Goal: Information Seeking & Learning: Find specific fact

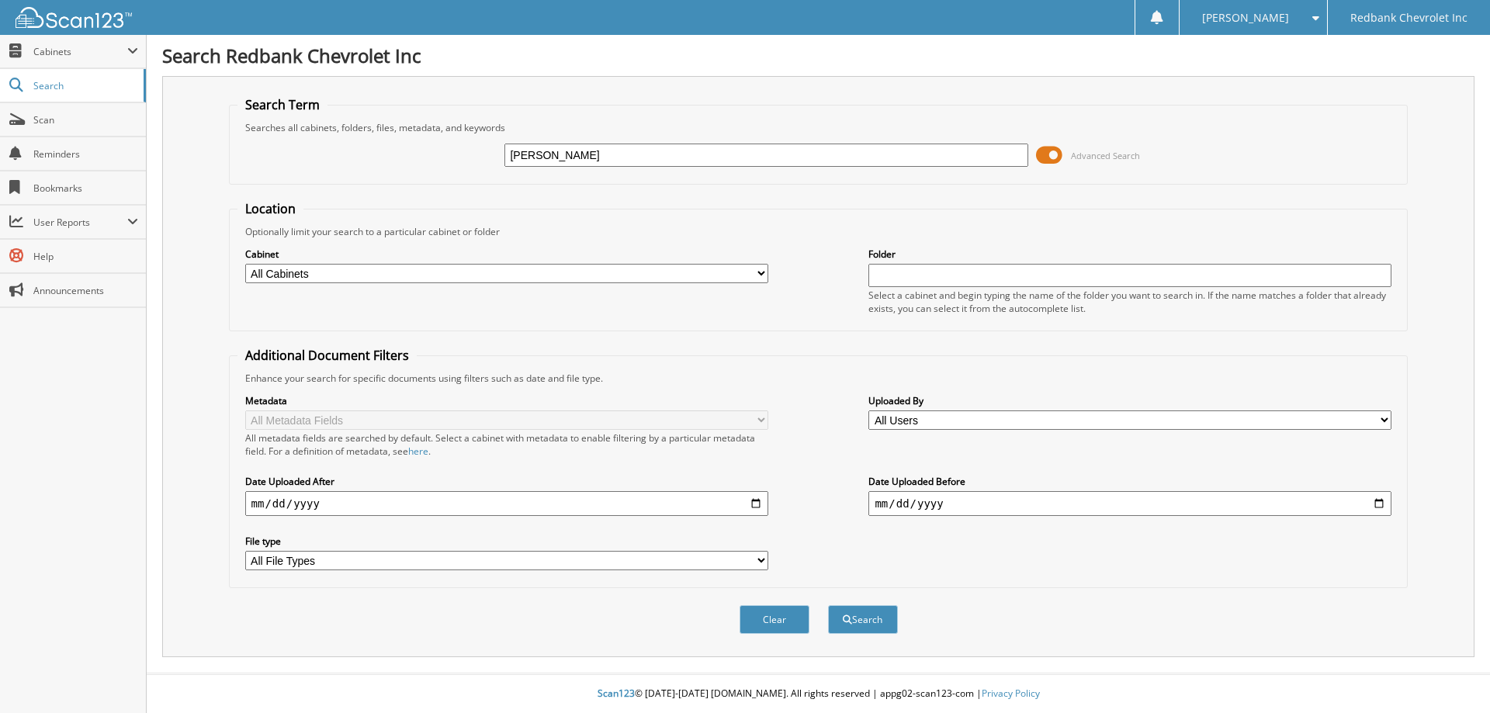
type input "[PERSON_NAME]"
click at [828, 605] on button "Search" at bounding box center [863, 619] width 70 height 29
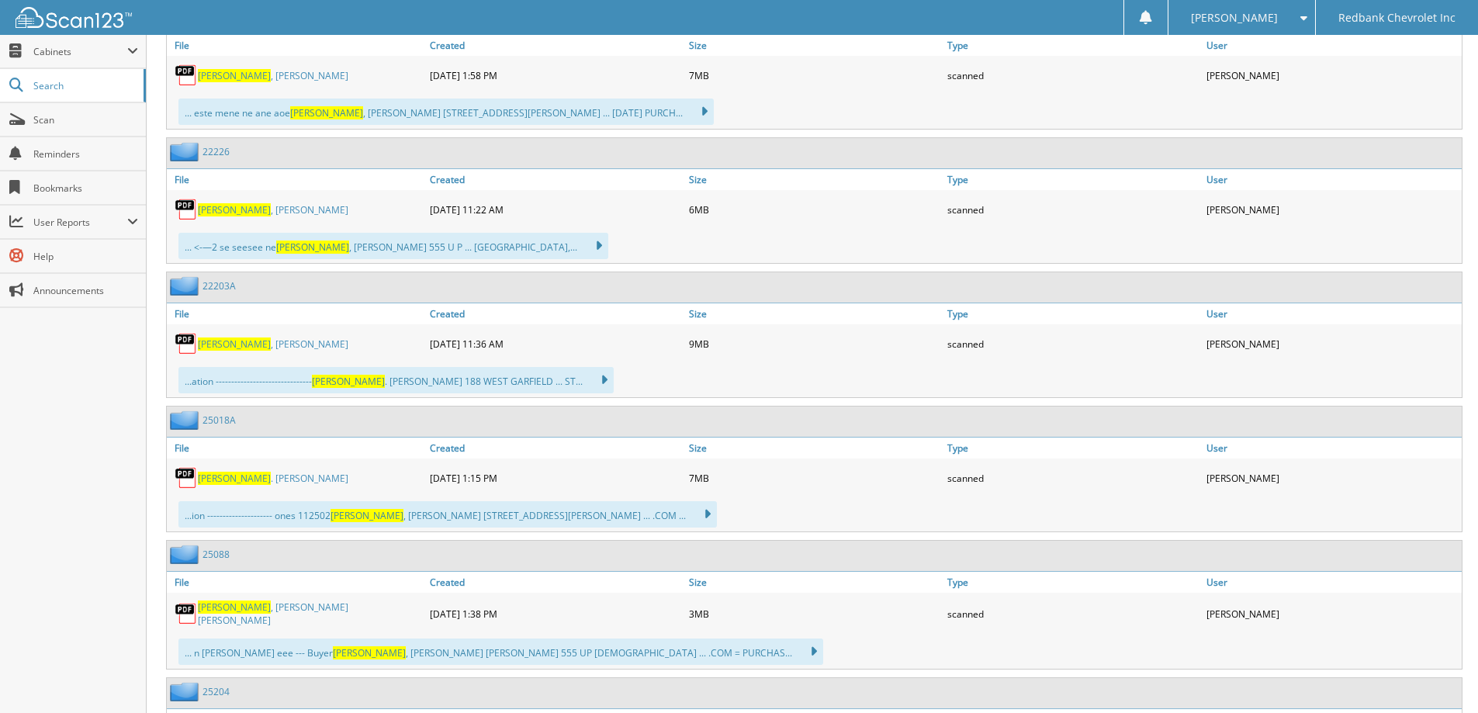
scroll to position [1397, 0]
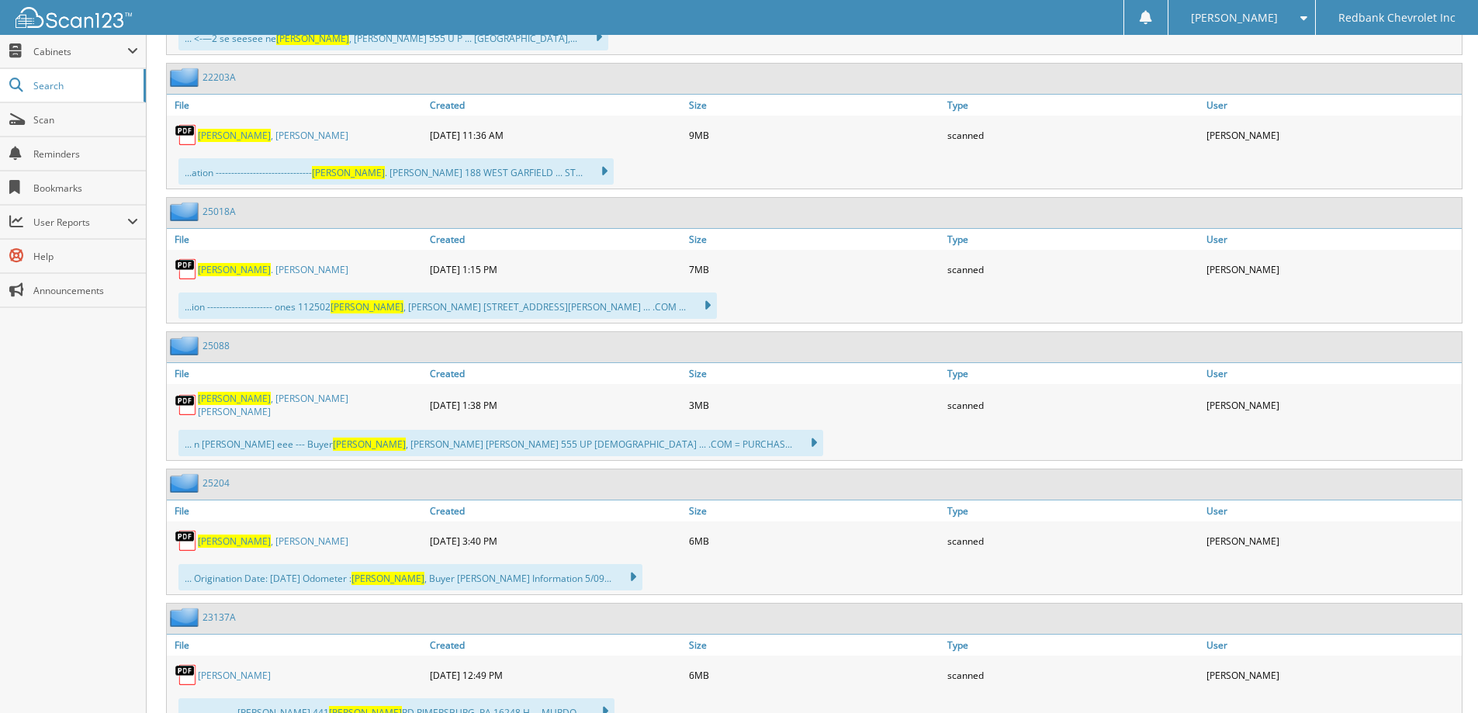
click at [252, 271] on link "[PERSON_NAME] . [PERSON_NAME]" at bounding box center [273, 269] width 151 height 13
